Goal: Task Accomplishment & Management: Manage account settings

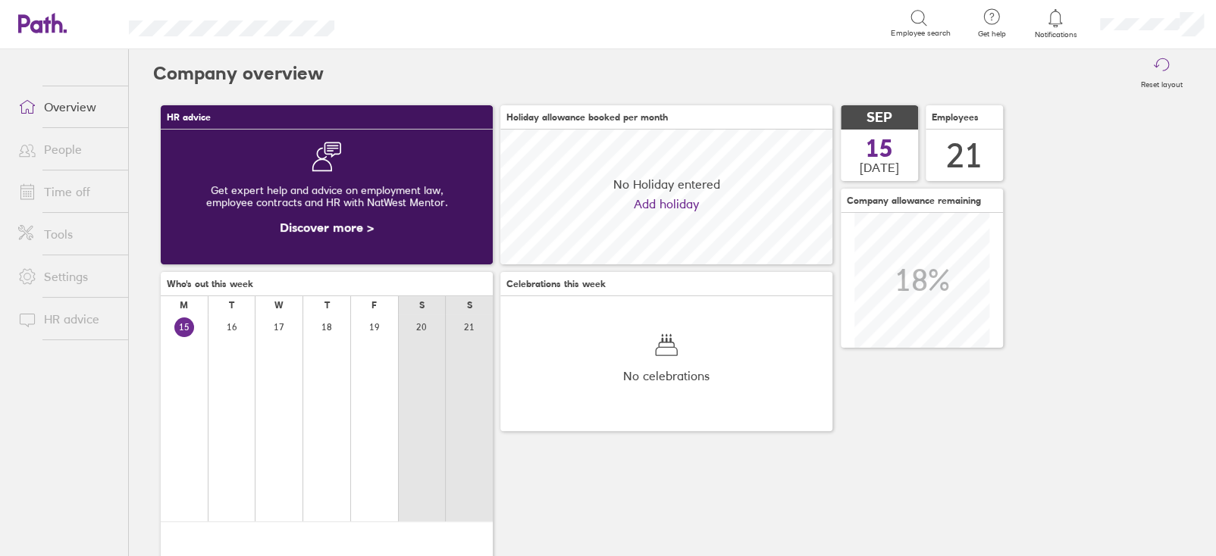
scroll to position [134, 331]
click at [84, 194] on link "Time off" at bounding box center [67, 192] width 122 height 30
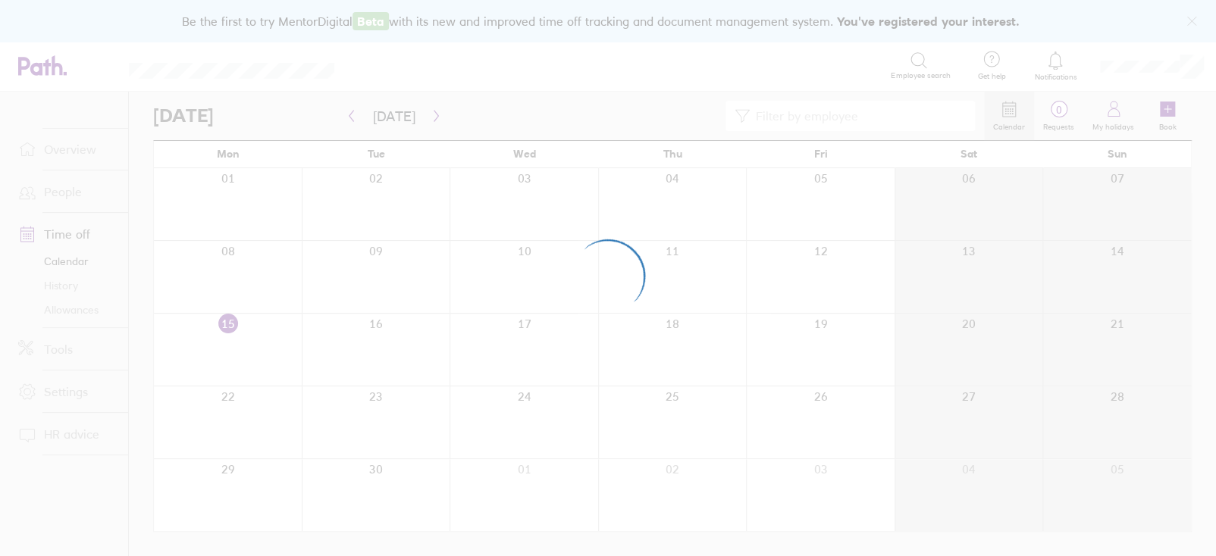
click at [77, 268] on div at bounding box center [608, 278] width 1216 height 556
click at [67, 318] on div at bounding box center [608, 278] width 1216 height 556
click at [67, 308] on div at bounding box center [608, 278] width 1216 height 556
click at [70, 310] on link "Allowances" at bounding box center [67, 310] width 122 height 24
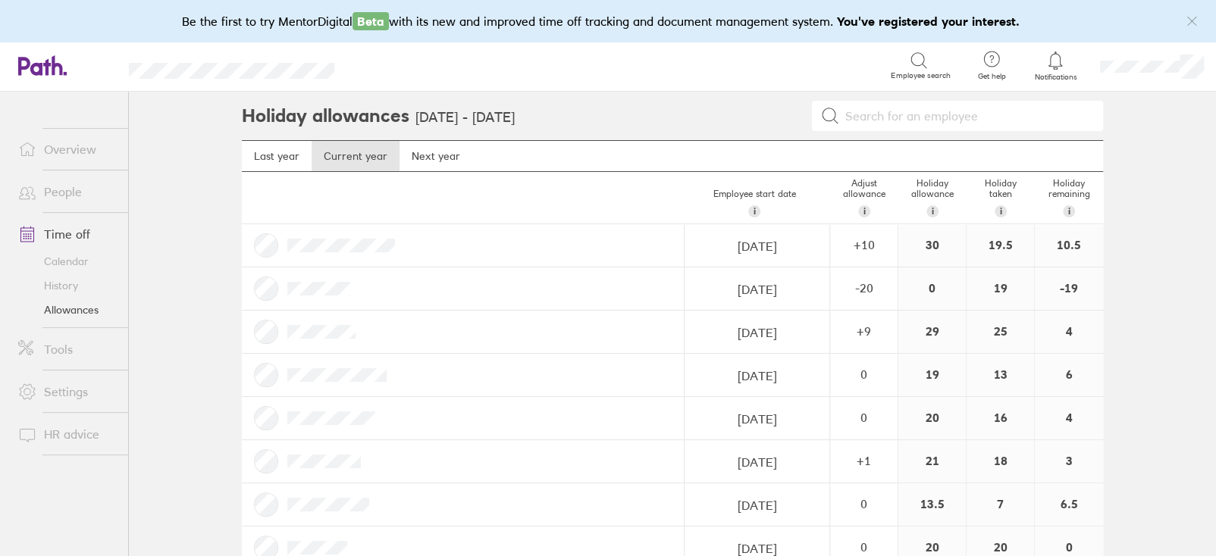
click at [70, 310] on link "Allowances" at bounding box center [67, 310] width 122 height 24
